Goal: Information Seeking & Learning: Learn about a topic

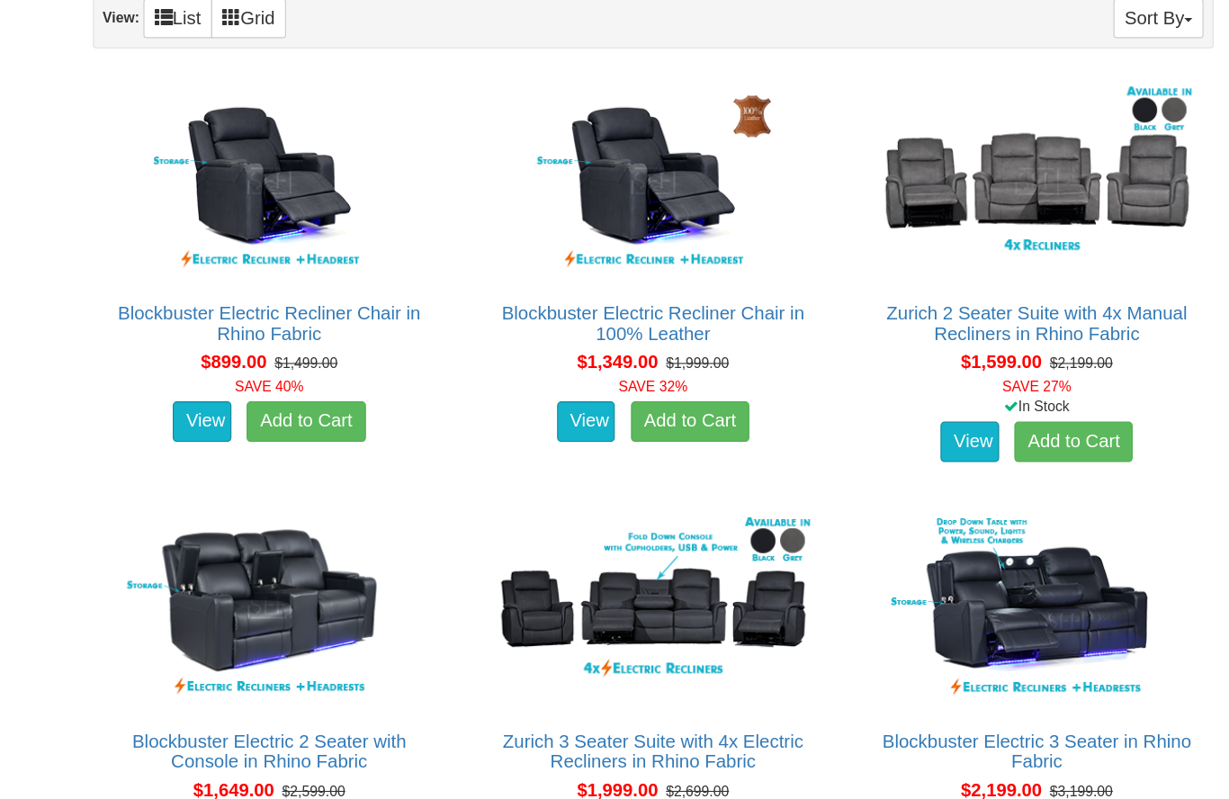
scroll to position [1051, 0]
click at [248, 536] on img at bounding box center [375, 560] width 294 height 180
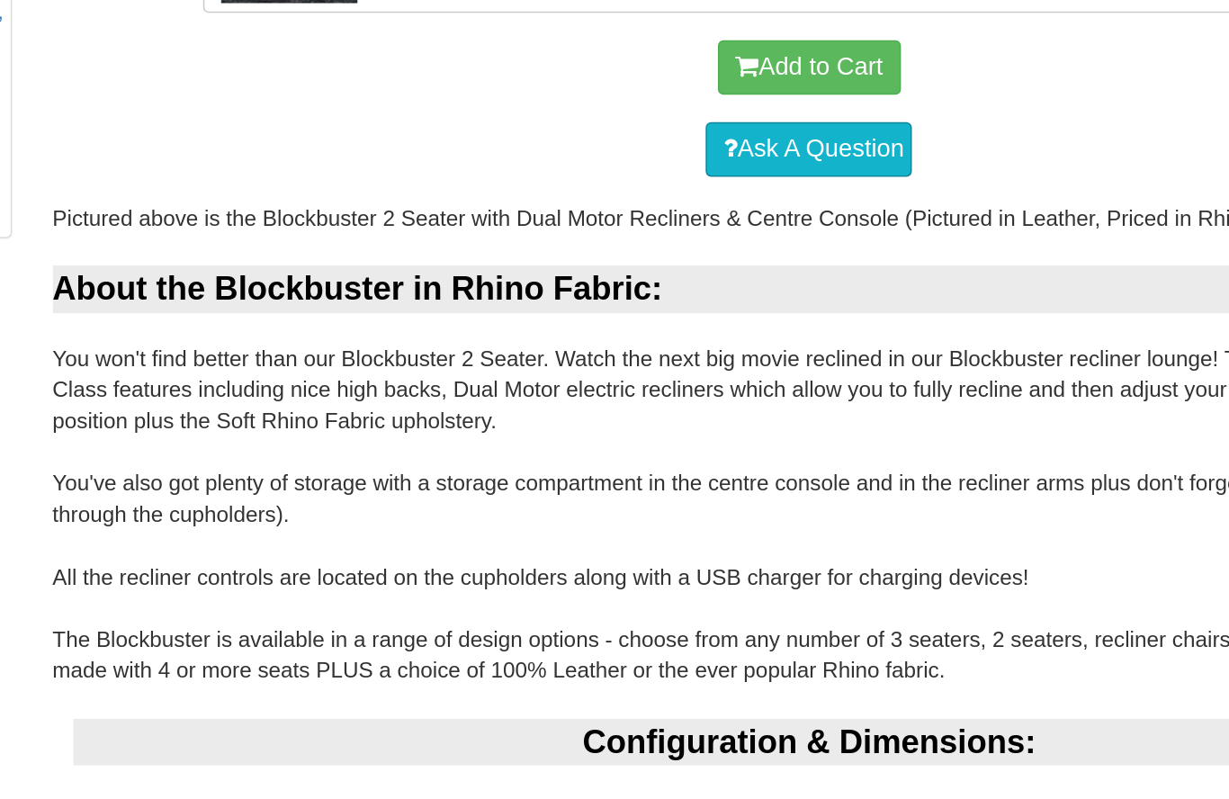
scroll to position [707, 0]
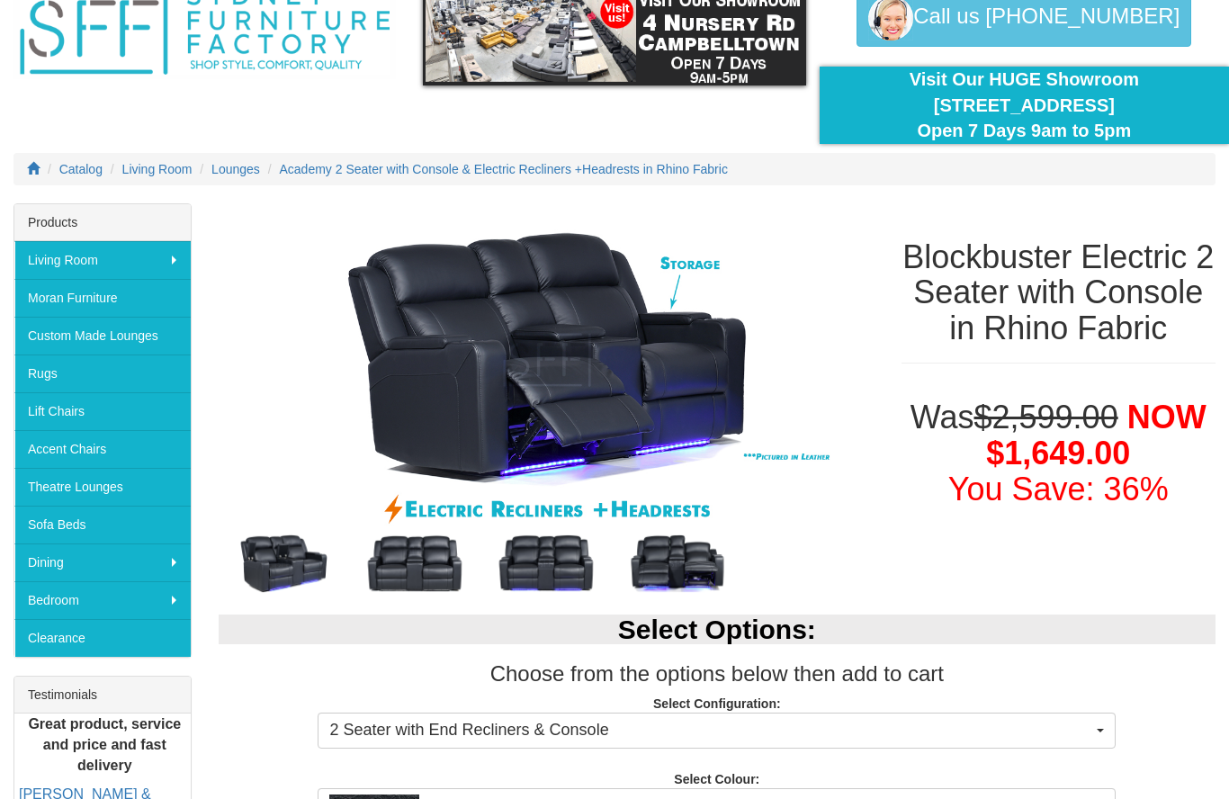
scroll to position [88, 0]
click at [545, 566] on img at bounding box center [545, 564] width 131 height 66
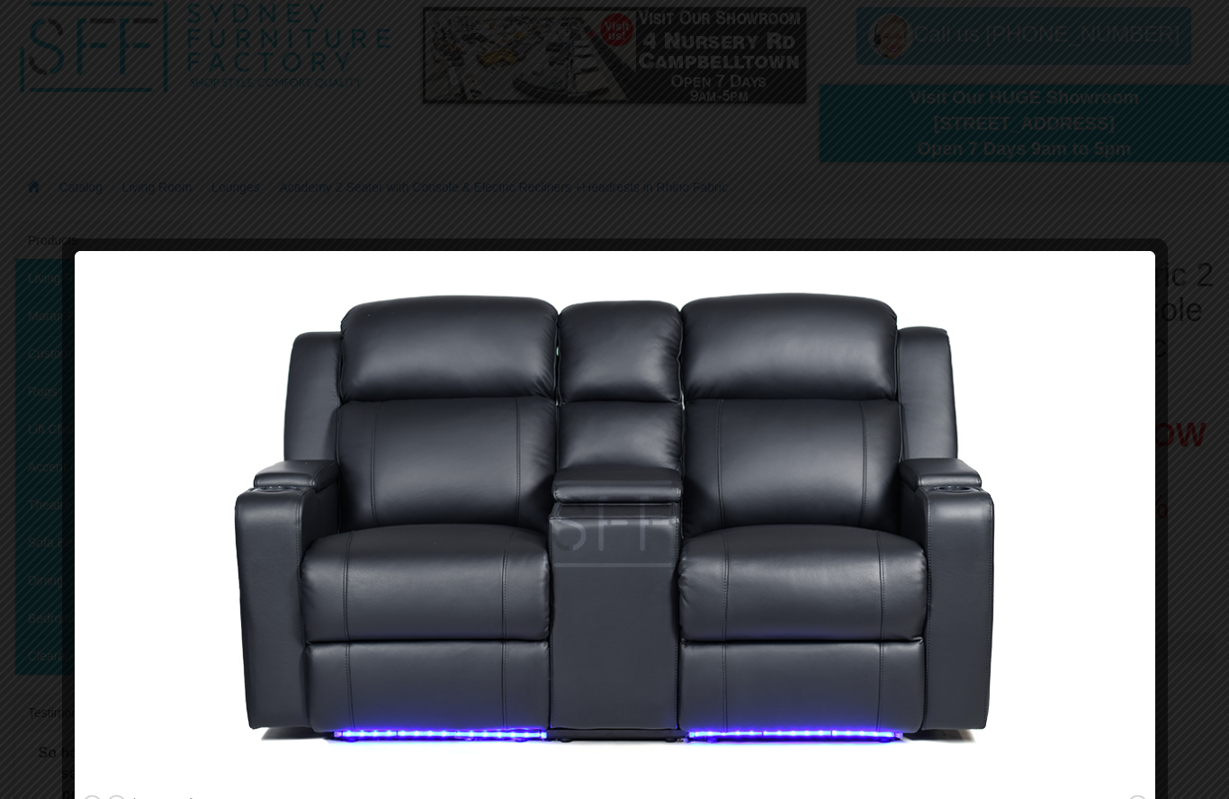
scroll to position [45, 0]
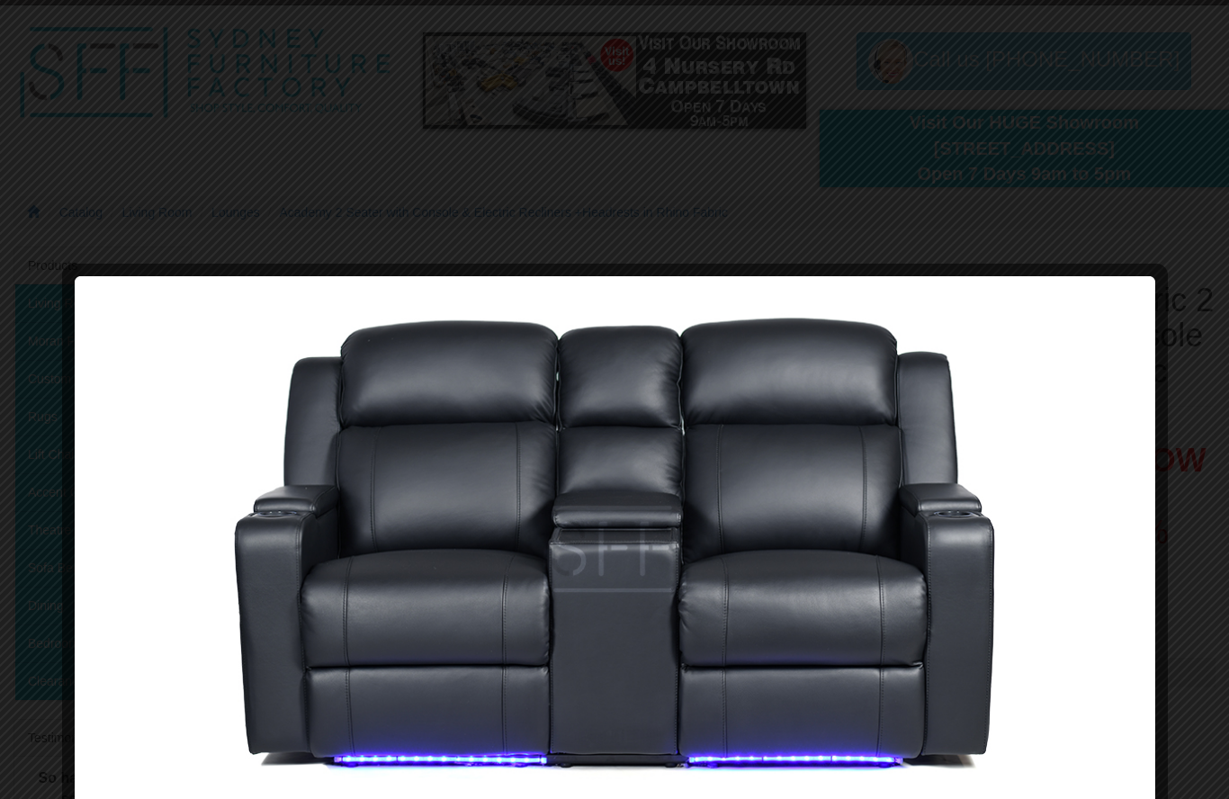
click at [990, 203] on div at bounding box center [614, 399] width 1229 height 799
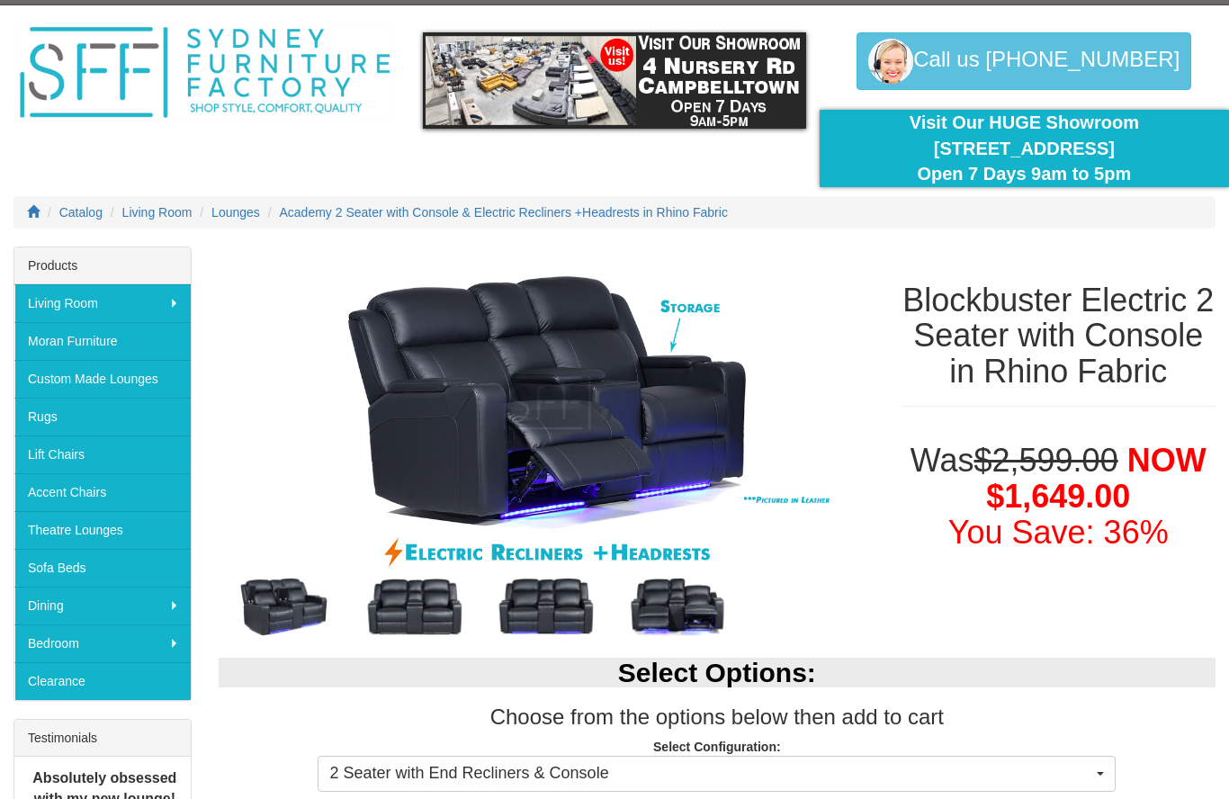
click at [685, 613] on img at bounding box center [677, 607] width 131 height 66
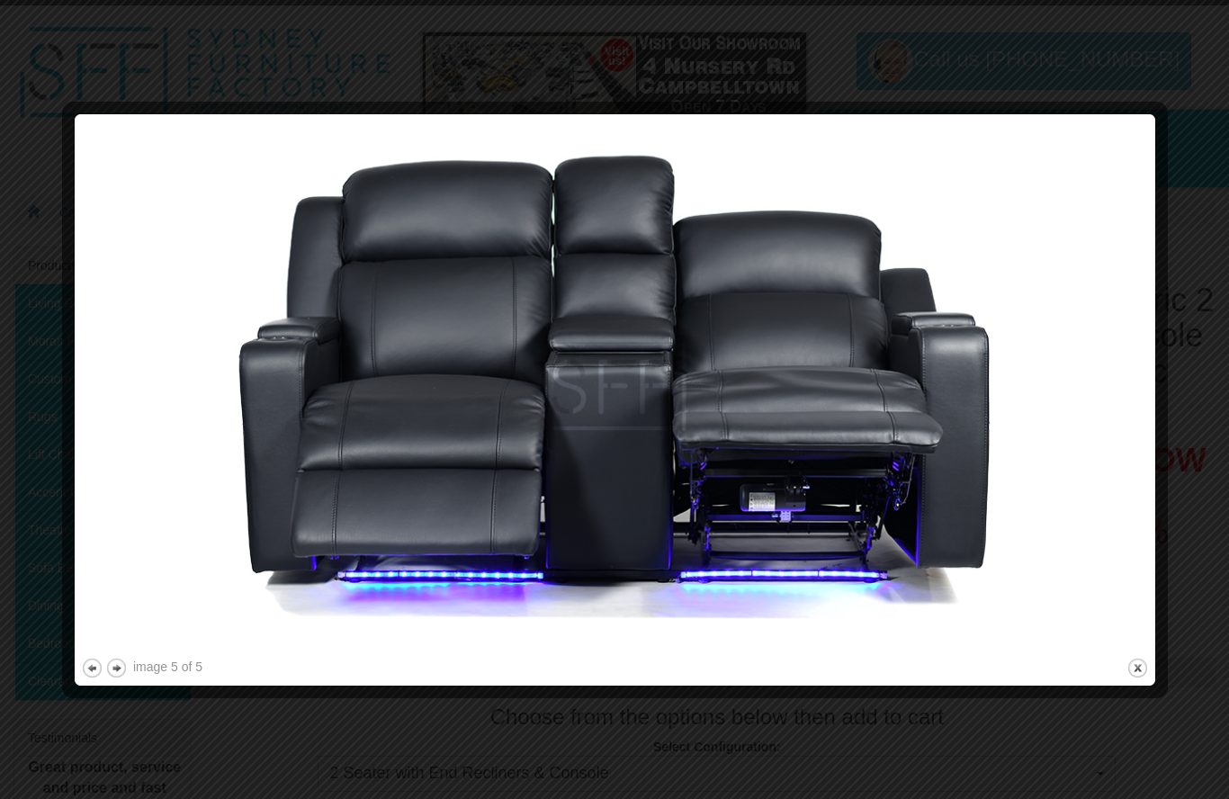
click at [932, 79] on div at bounding box center [614, 399] width 1229 height 799
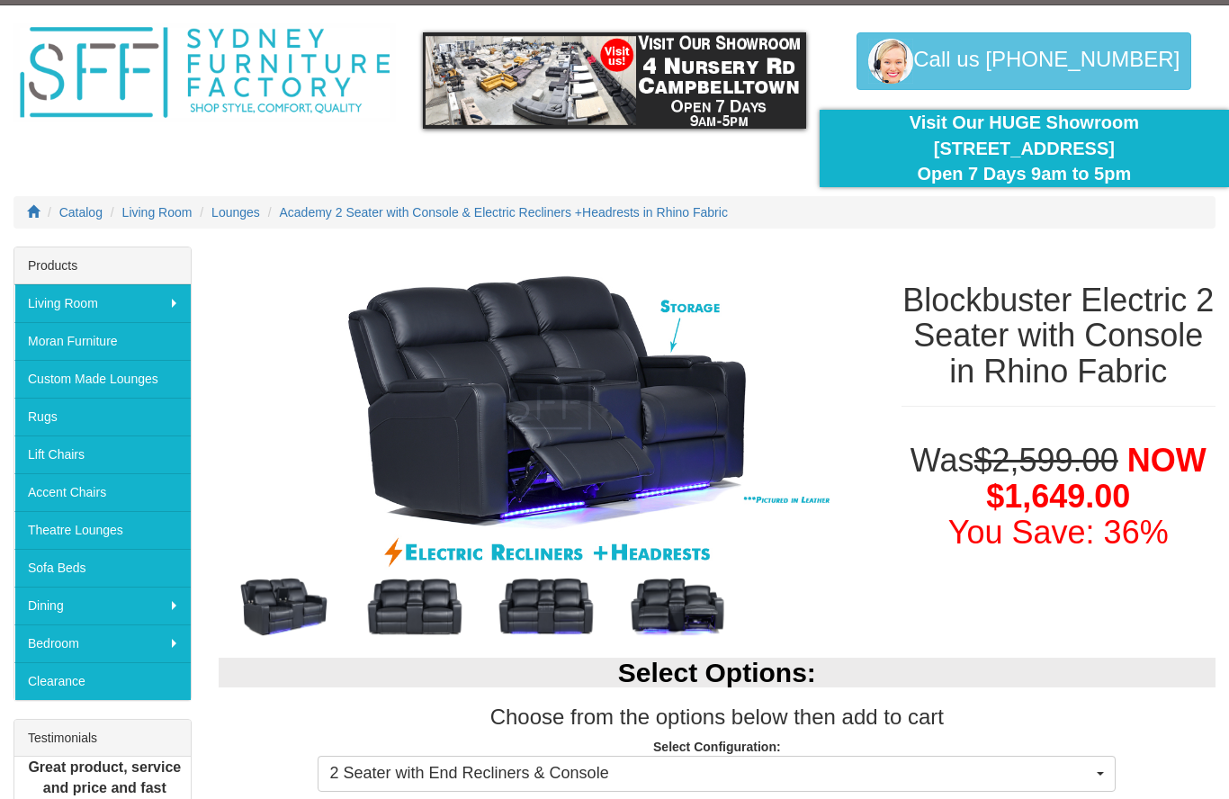
click at [425, 617] on img at bounding box center [414, 607] width 131 height 66
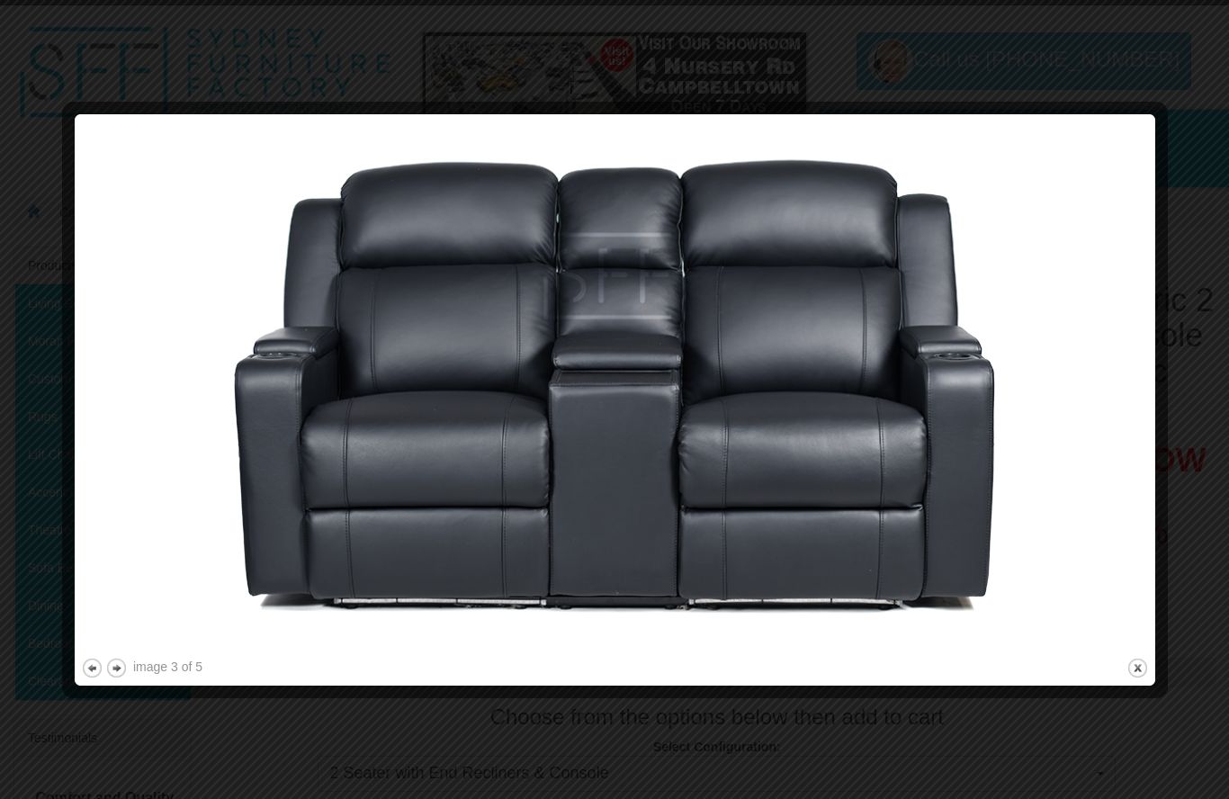
click at [1079, 235] on img at bounding box center [615, 387] width 1068 height 533
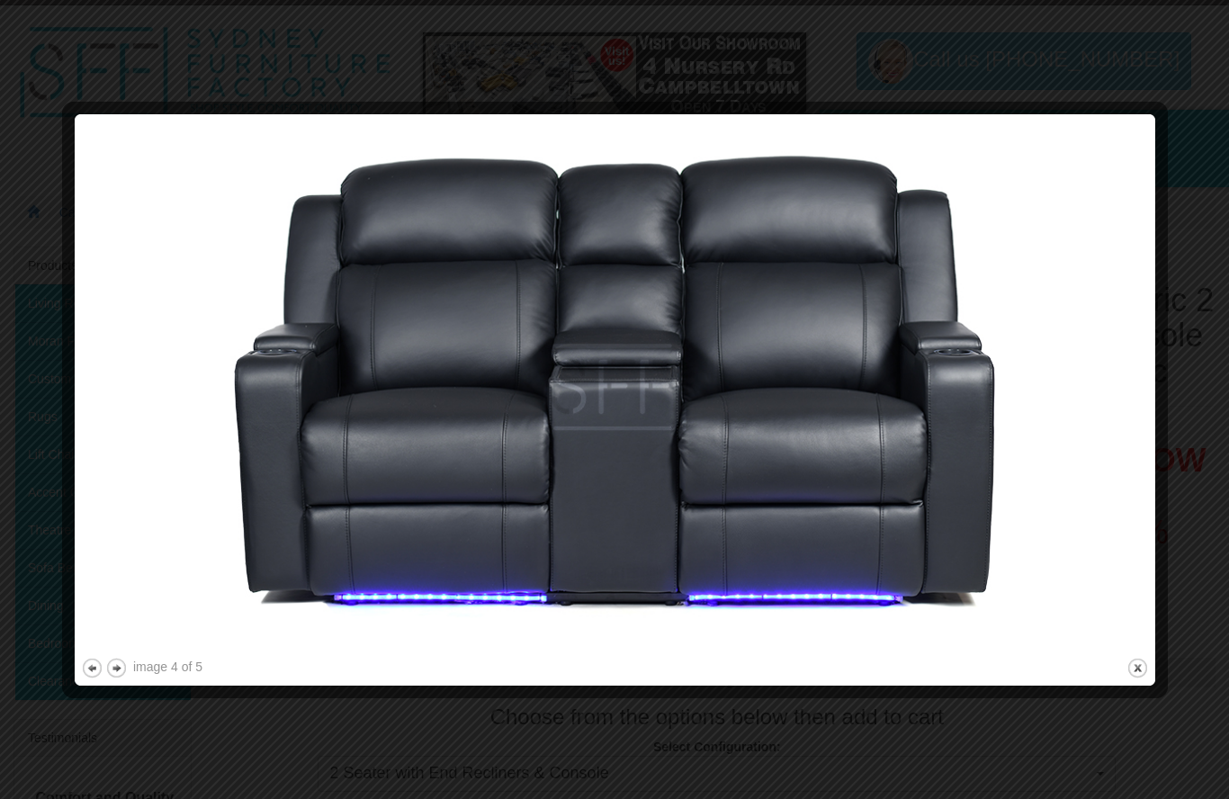
click at [1069, 73] on div at bounding box center [614, 399] width 1229 height 799
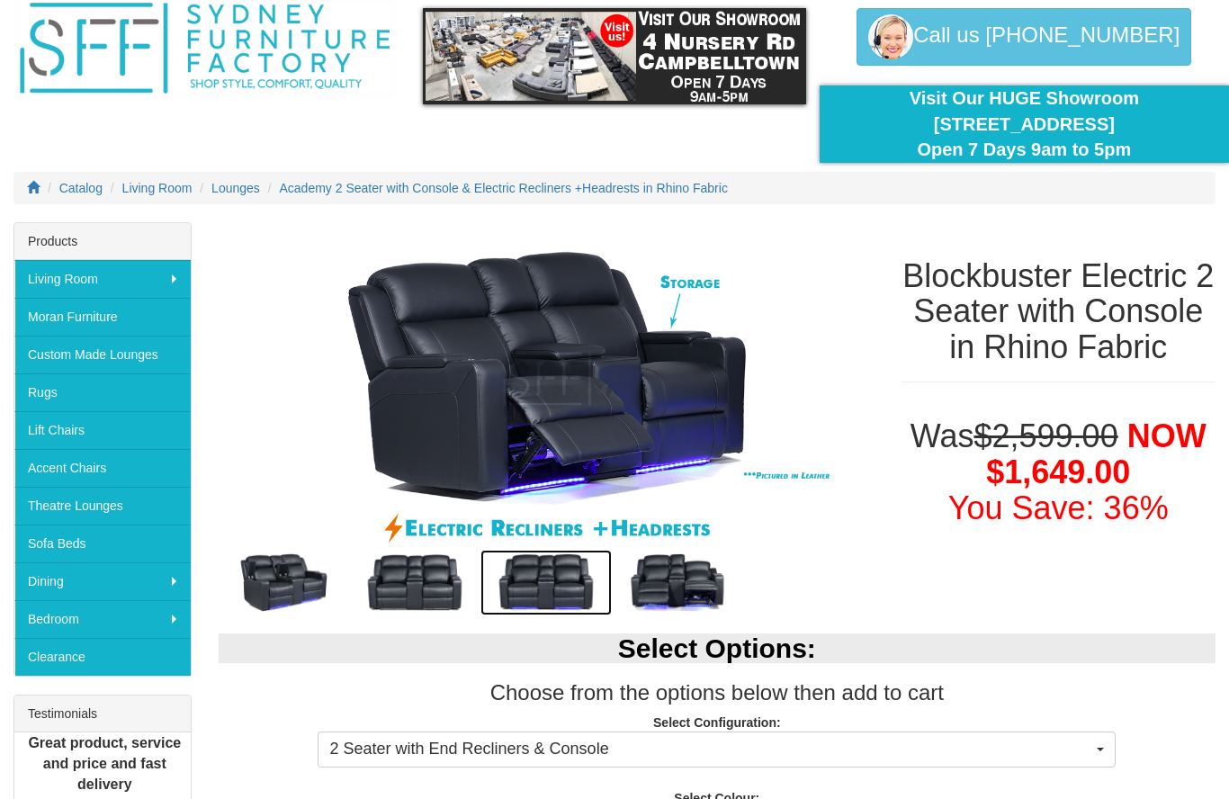
scroll to position [69, 0]
click at [699, 584] on img at bounding box center [677, 583] width 131 height 66
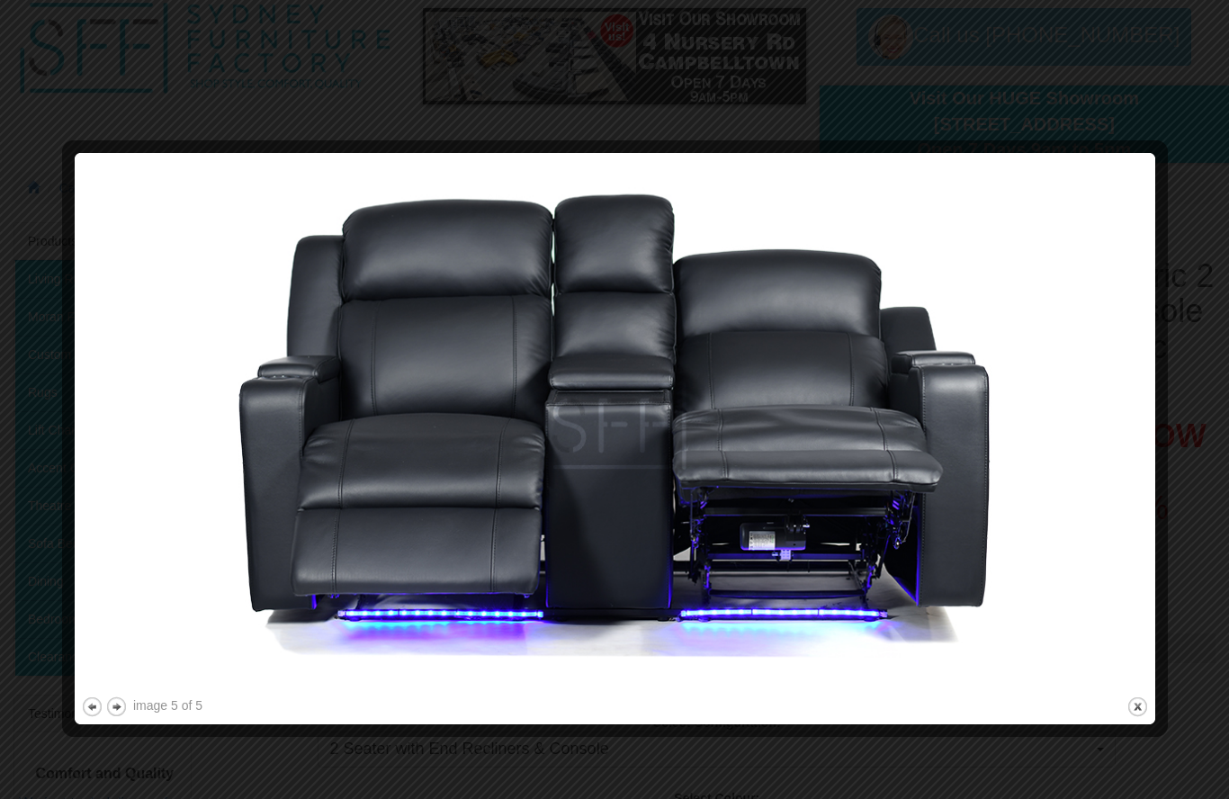
click at [1086, 101] on div at bounding box center [614, 399] width 1229 height 799
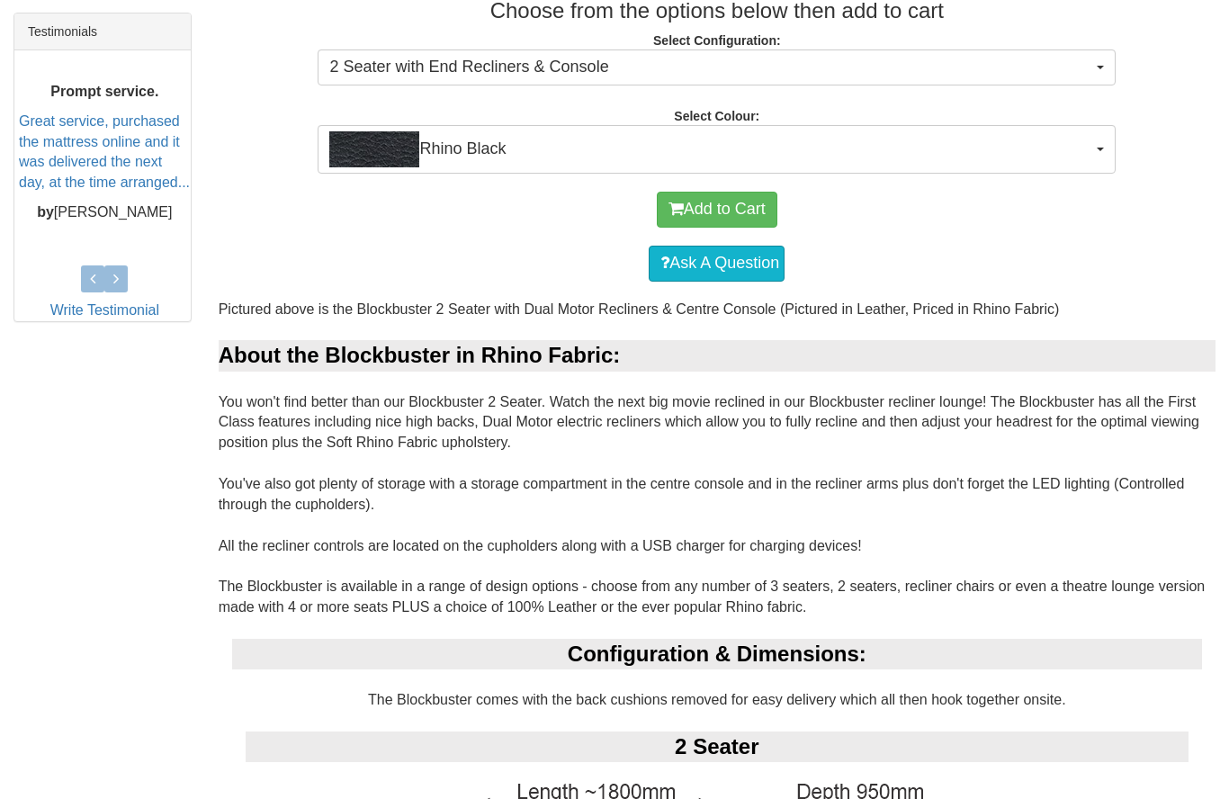
scroll to position [747, 0]
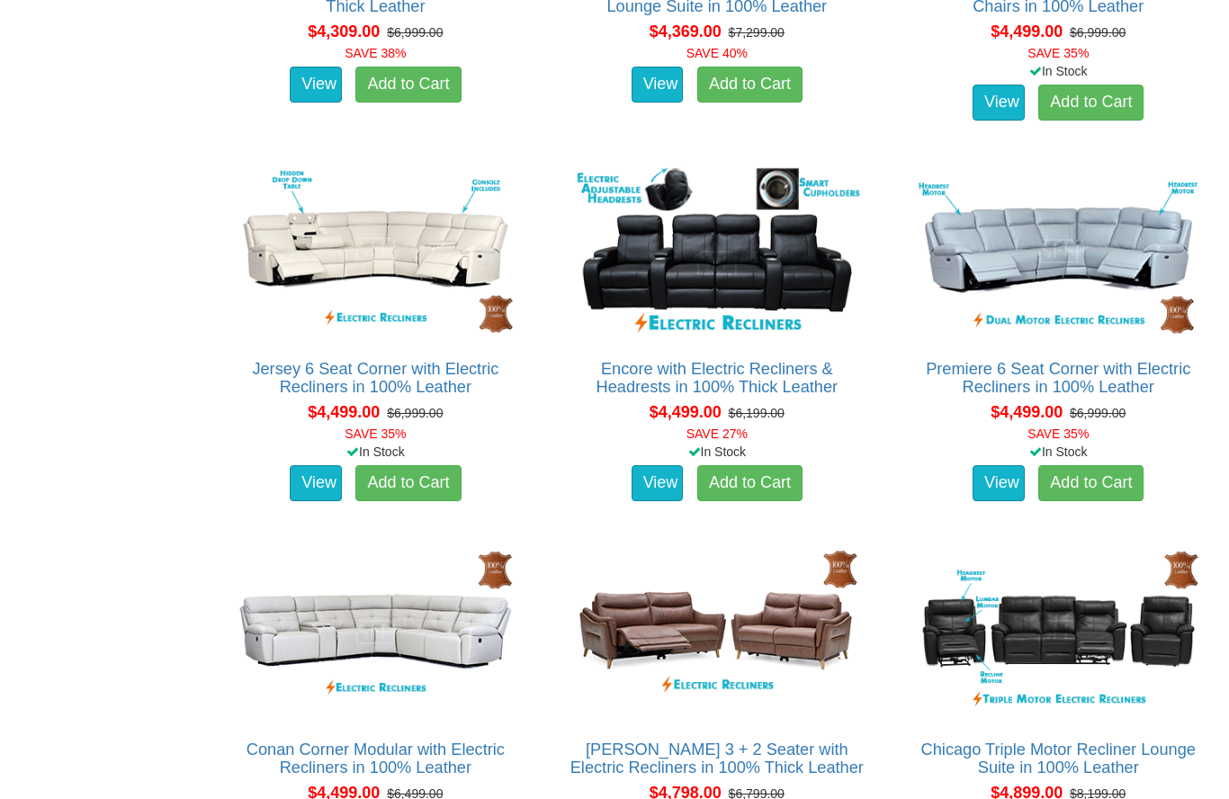
scroll to position [6292, 0]
